Goal: Task Accomplishment & Management: Manage account settings

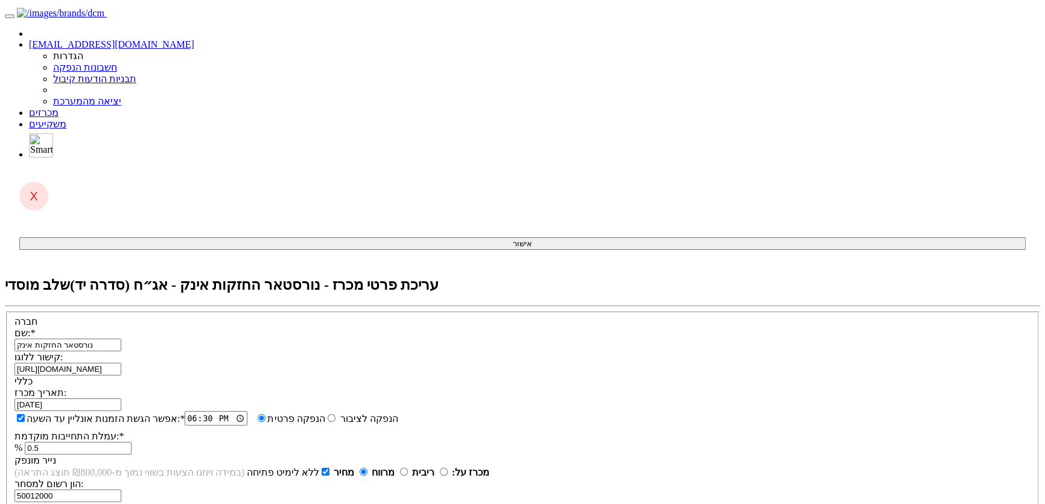
scroll to position [262, 0]
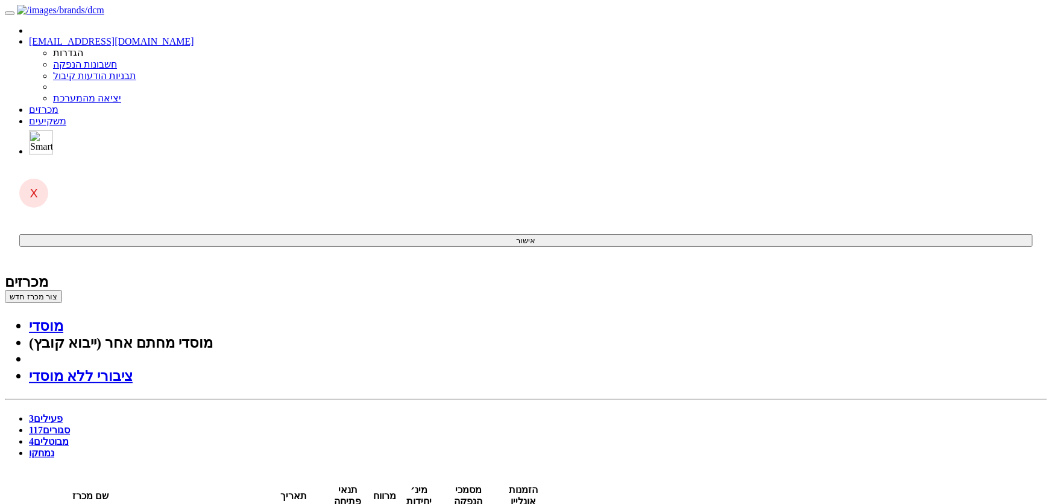
click at [70, 425] on link "סגורים 117" at bounding box center [49, 430] width 41 height 10
type input "נורס"
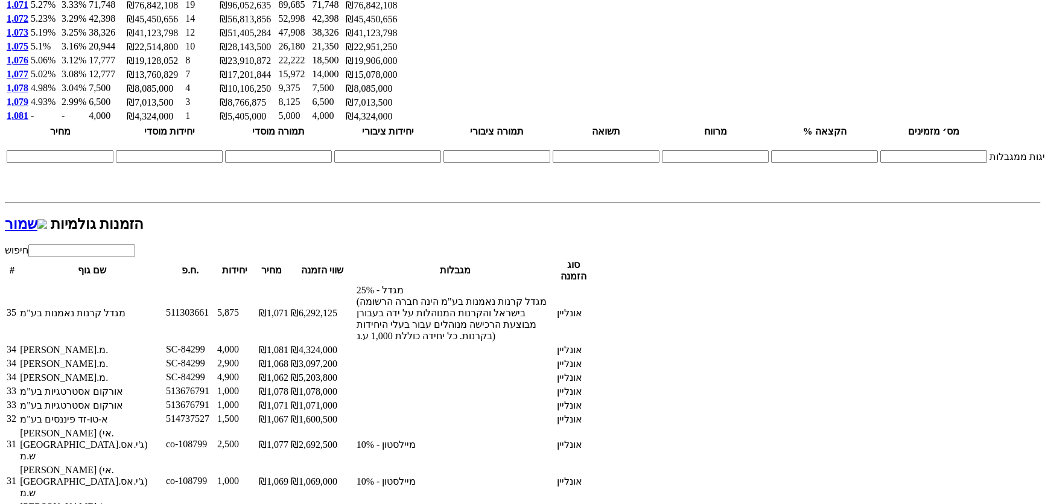
scroll to position [1425, 0]
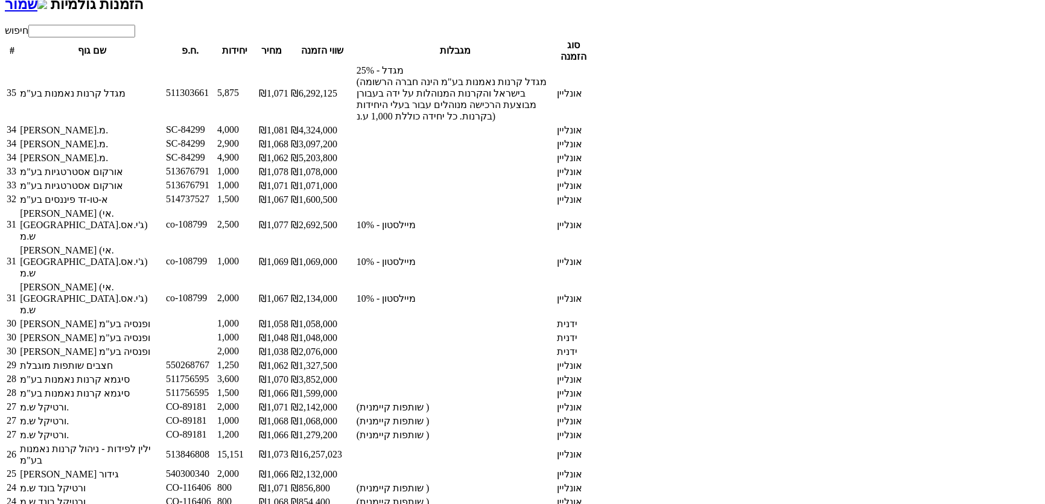
scroll to position [1645, 0]
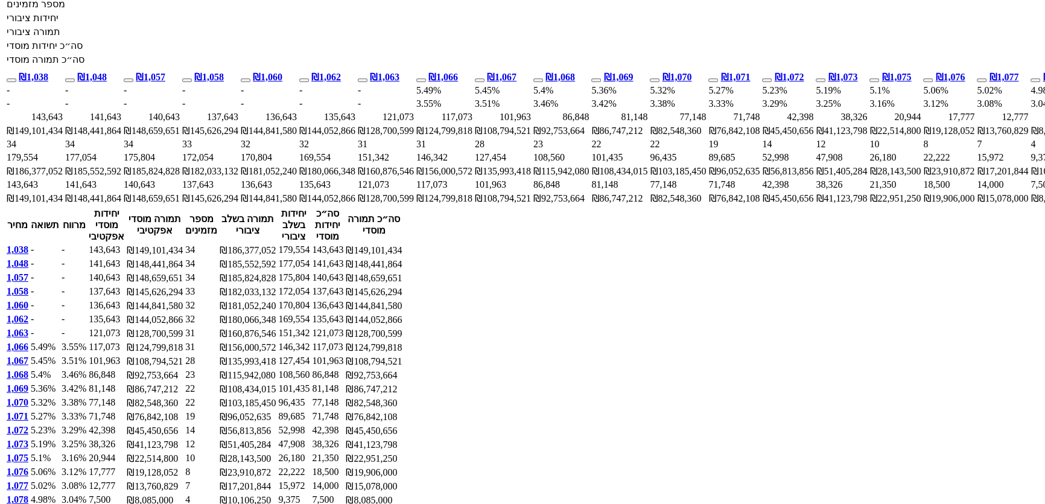
scroll to position [905, 0]
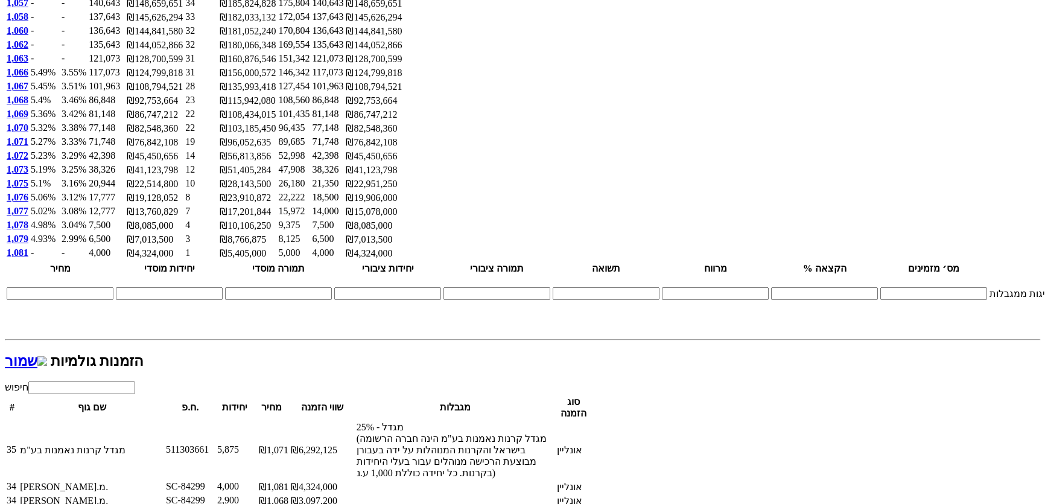
scroll to position [1288, 0]
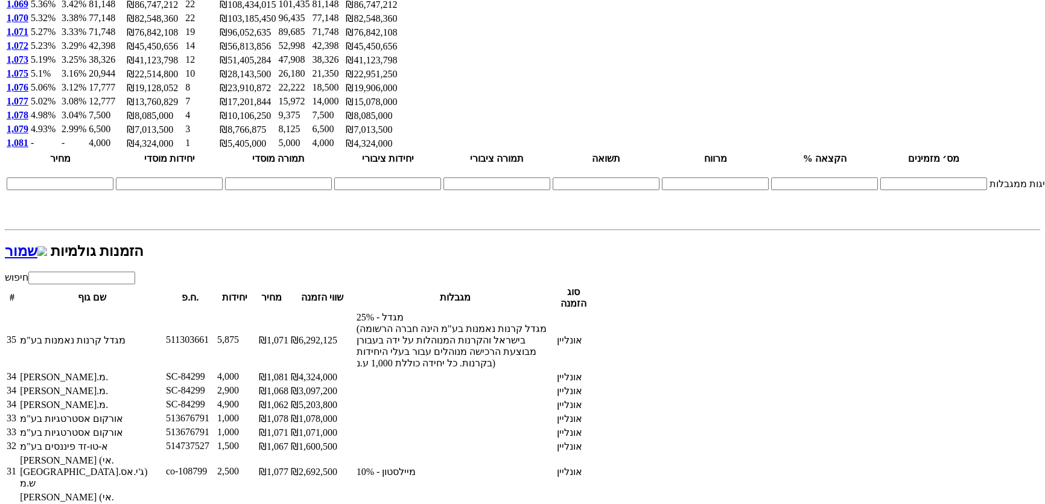
drag, startPoint x: 833, startPoint y: 379, endPoint x: 842, endPoint y: 420, distance: 41.4
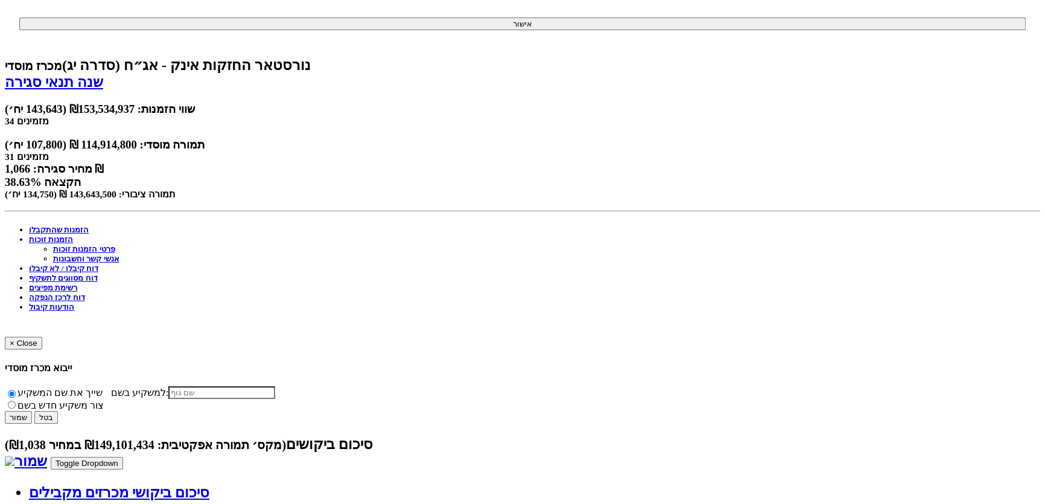
scroll to position [0, 0]
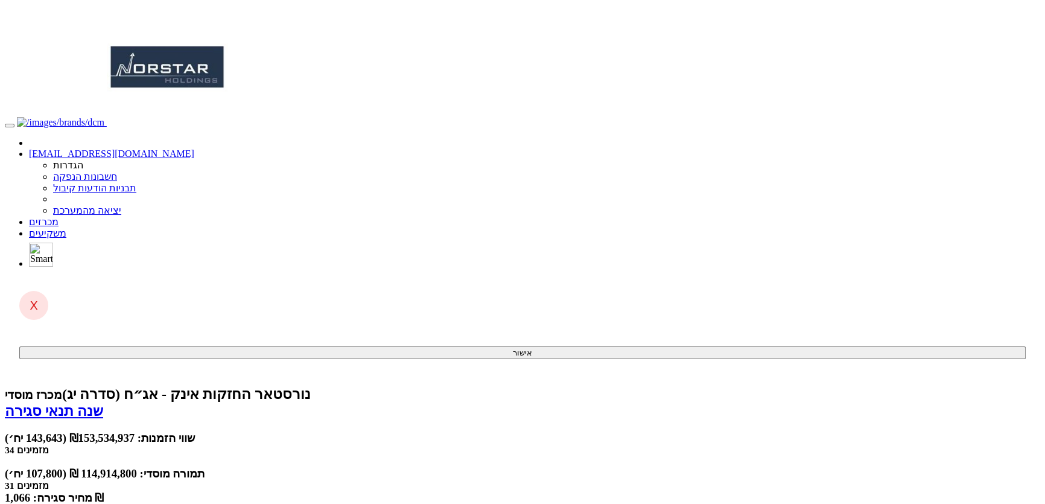
click at [58, 217] on link "מכרזים" at bounding box center [44, 222] width 30 height 10
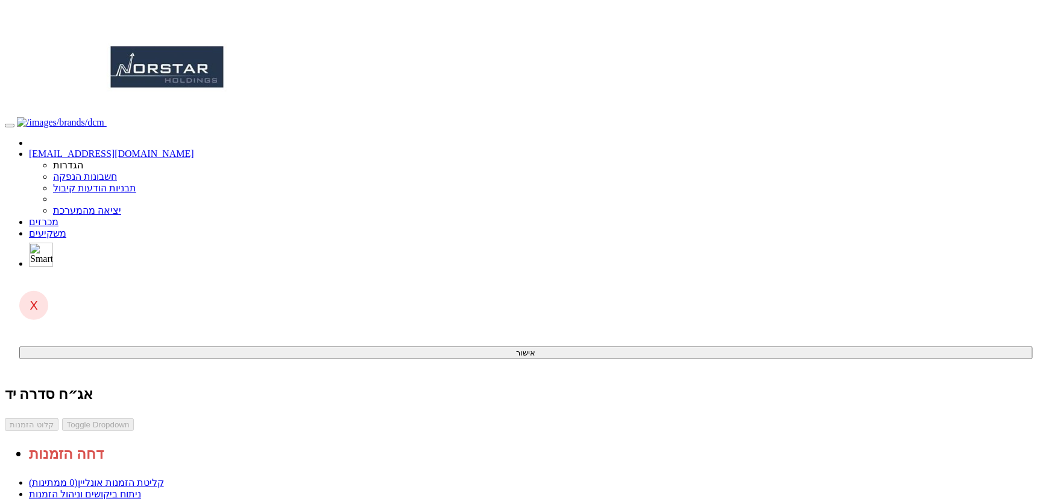
click at [58, 217] on link "מכרזים" at bounding box center [44, 222] width 30 height 10
